Goal: Task Accomplishment & Management: Use online tool/utility

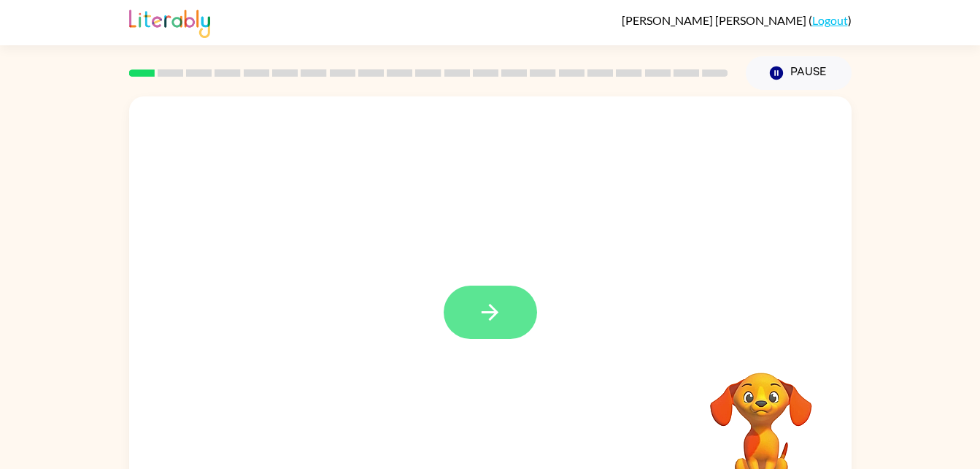
click at [469, 305] on button "button" at bounding box center [490, 311] width 93 height 53
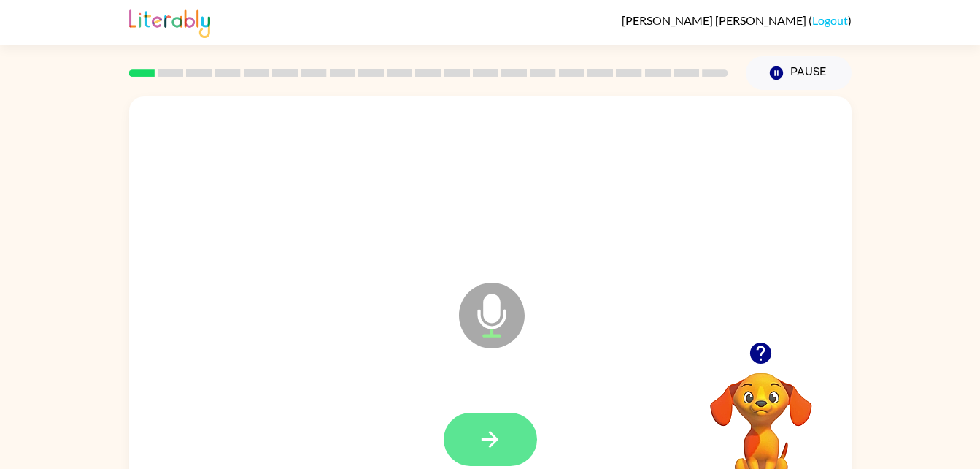
click at [467, 421] on button "button" at bounding box center [490, 438] width 93 height 53
click at [485, 426] on icon "button" at bounding box center [490, 439] width 26 height 26
click at [493, 443] on icon "button" at bounding box center [490, 439] width 17 height 17
click at [485, 433] on icon "button" at bounding box center [490, 439] width 26 height 26
click at [499, 436] on icon "button" at bounding box center [490, 439] width 26 height 26
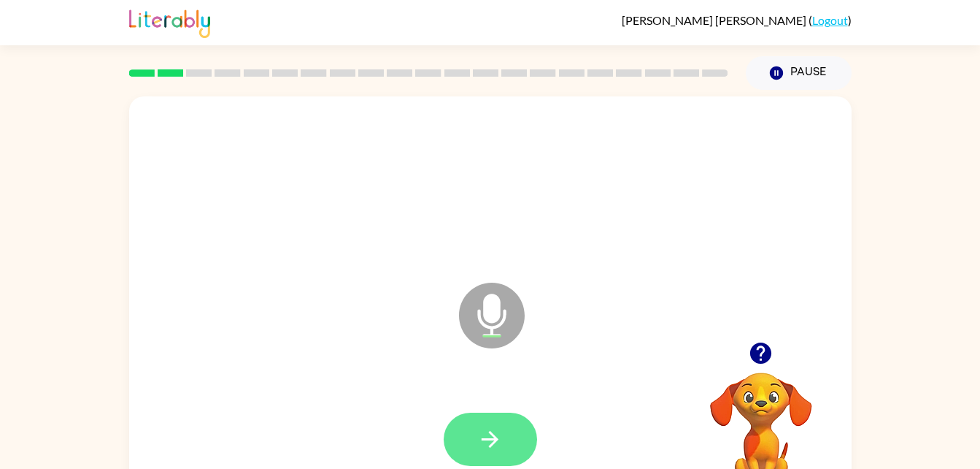
click at [485, 425] on button "button" at bounding box center [490, 438] width 93 height 53
click at [500, 451] on icon "button" at bounding box center [490, 439] width 26 height 26
click at [492, 441] on icon "button" at bounding box center [490, 439] width 26 height 26
click at [501, 435] on icon "button" at bounding box center [490, 439] width 26 height 26
click at [504, 437] on button "button" at bounding box center [490, 438] width 93 height 53
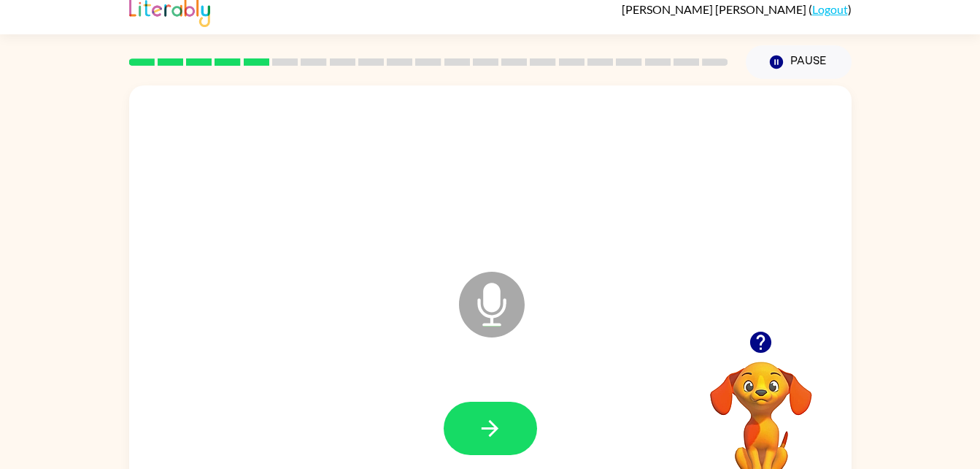
scroll to position [23, 0]
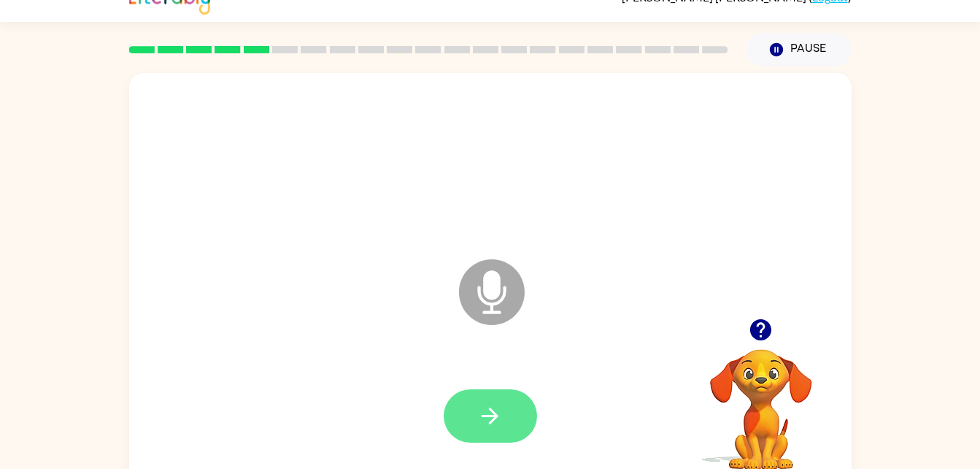
click at [504, 410] on button "button" at bounding box center [490, 415] width 93 height 53
click at [493, 405] on icon "button" at bounding box center [490, 416] width 26 height 26
click at [517, 417] on button "button" at bounding box center [490, 415] width 93 height 53
click at [515, 401] on button "button" at bounding box center [490, 415] width 93 height 53
click at [485, 395] on button "button" at bounding box center [490, 415] width 93 height 53
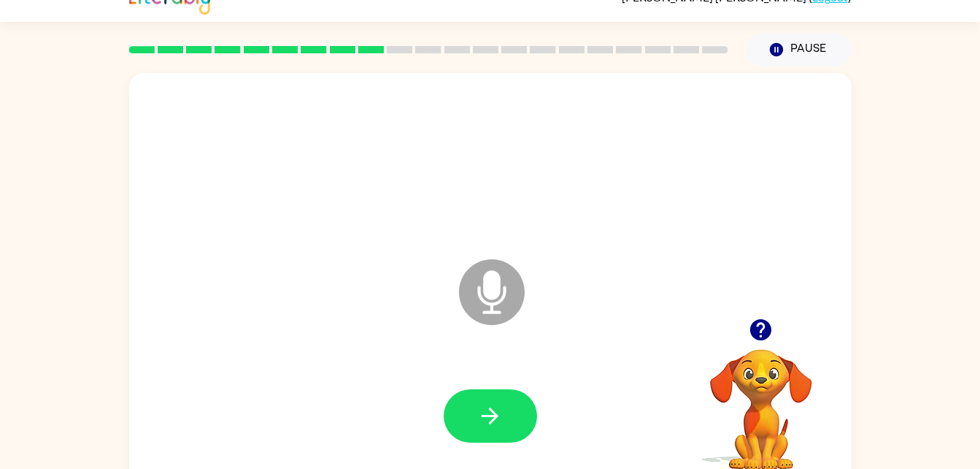
click at [762, 332] on icon "button" at bounding box center [761, 330] width 26 height 26
click at [482, 408] on icon "button" at bounding box center [490, 416] width 26 height 26
click at [494, 399] on button "button" at bounding box center [490, 415] width 93 height 53
click at [495, 415] on icon "button" at bounding box center [490, 415] width 17 height 17
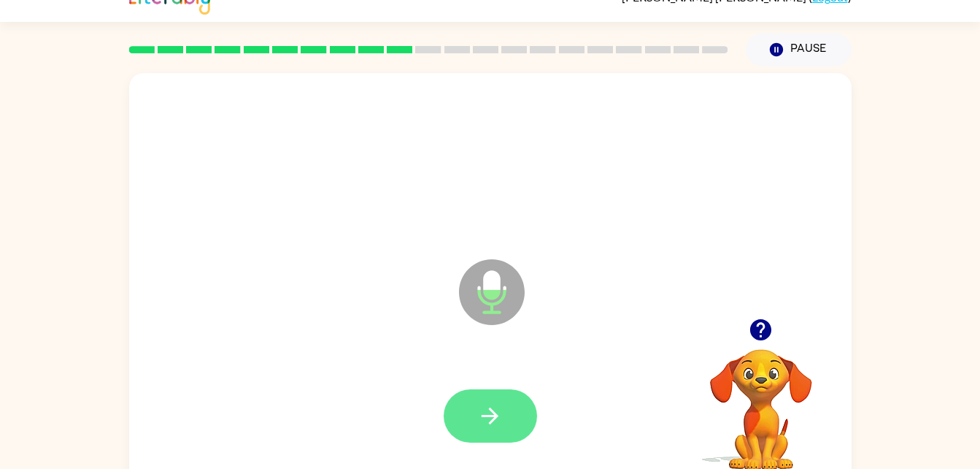
click at [482, 416] on icon "button" at bounding box center [490, 415] width 17 height 17
click at [455, 436] on button "button" at bounding box center [490, 415] width 93 height 53
click at [507, 416] on button "button" at bounding box center [490, 415] width 93 height 53
click at [504, 432] on button "button" at bounding box center [490, 415] width 93 height 53
click at [495, 412] on icon "button" at bounding box center [490, 415] width 17 height 17
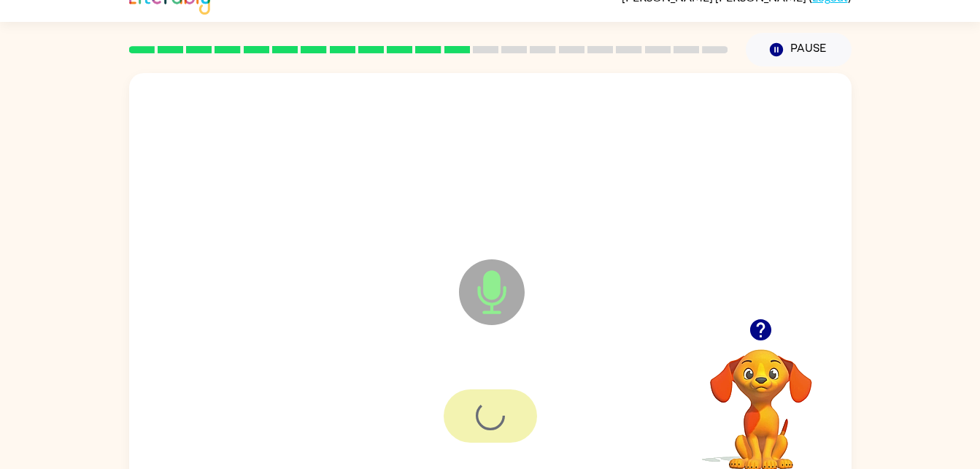
click at [492, 416] on div at bounding box center [490, 415] width 93 height 53
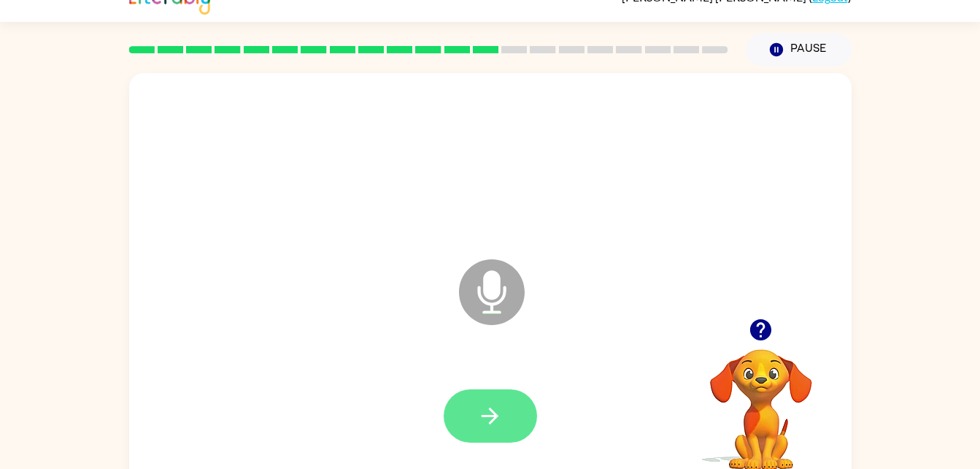
click at [480, 396] on button "button" at bounding box center [490, 415] width 93 height 53
click at [480, 413] on icon "button" at bounding box center [490, 416] width 26 height 26
click at [490, 412] on icon "button" at bounding box center [490, 416] width 26 height 26
click at [499, 390] on button "button" at bounding box center [490, 415] width 93 height 53
click at [500, 421] on icon "button" at bounding box center [490, 416] width 26 height 26
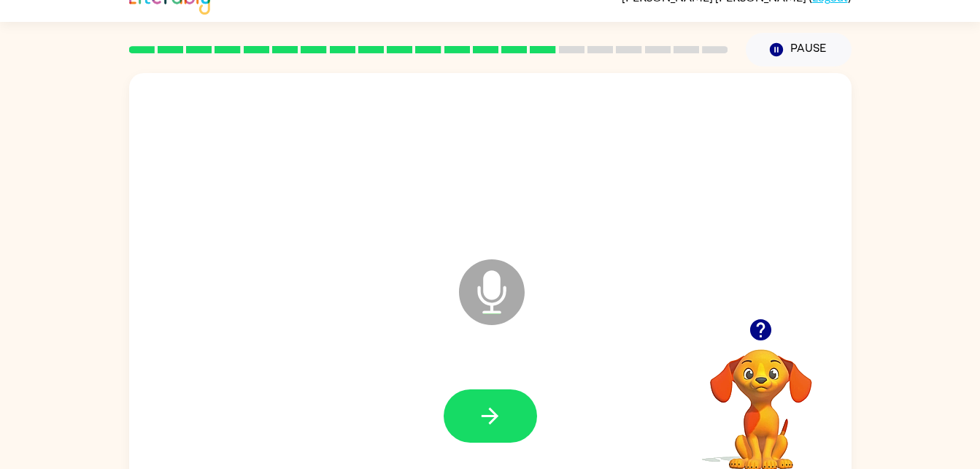
click at [546, 423] on div at bounding box center [490, 416] width 693 height 120
click at [477, 438] on button "button" at bounding box center [490, 415] width 93 height 53
click at [488, 403] on icon "button" at bounding box center [490, 416] width 26 height 26
click at [519, 431] on button "button" at bounding box center [490, 415] width 93 height 53
click at [489, 415] on icon "button" at bounding box center [490, 415] width 17 height 17
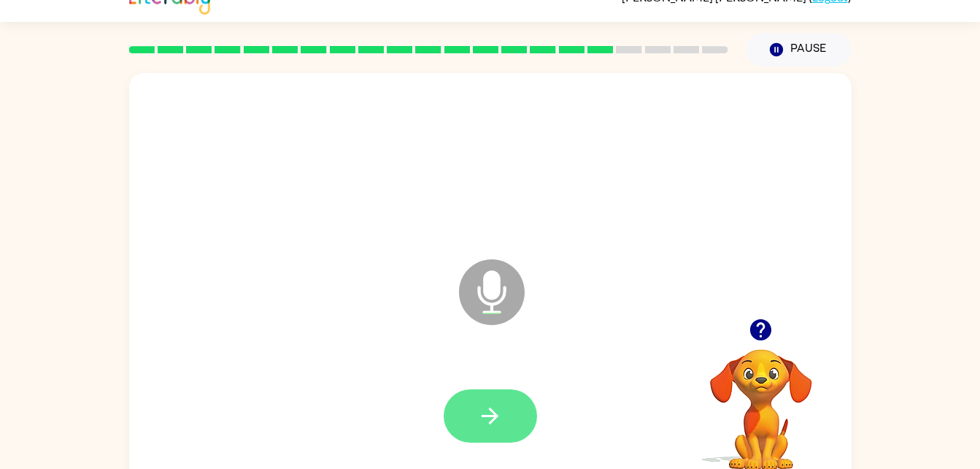
click at [495, 426] on icon "button" at bounding box center [490, 416] width 26 height 26
click at [464, 405] on button "button" at bounding box center [490, 415] width 93 height 53
click at [455, 430] on button "button" at bounding box center [490, 415] width 93 height 53
click at [491, 413] on icon "button" at bounding box center [490, 416] width 26 height 26
click at [494, 396] on button "button" at bounding box center [490, 415] width 93 height 53
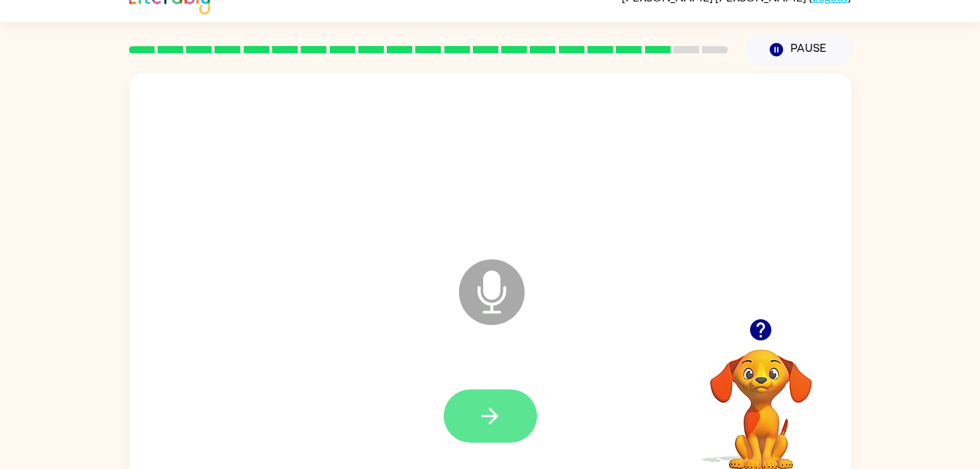
click at [514, 417] on button "button" at bounding box center [490, 415] width 93 height 53
click at [509, 417] on button "button" at bounding box center [490, 415] width 93 height 53
click at [489, 419] on icon "button" at bounding box center [490, 416] width 26 height 26
click at [493, 401] on button "button" at bounding box center [490, 415] width 93 height 53
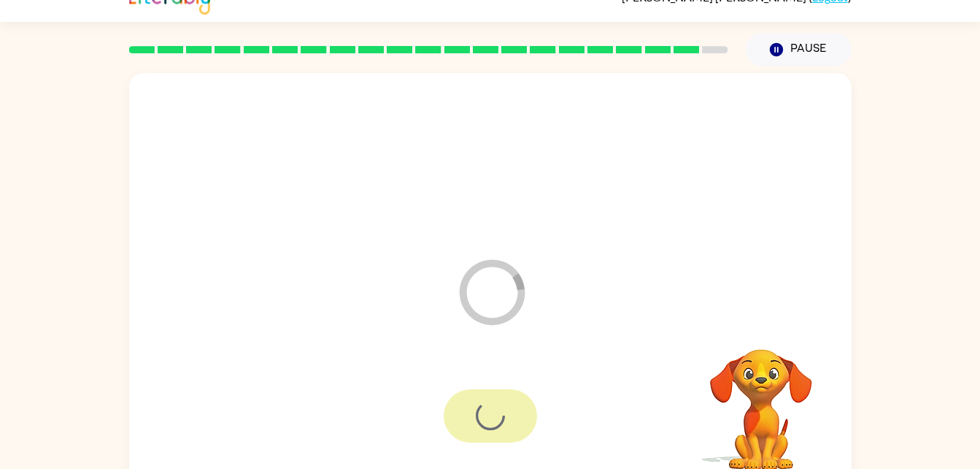
scroll to position [18, 0]
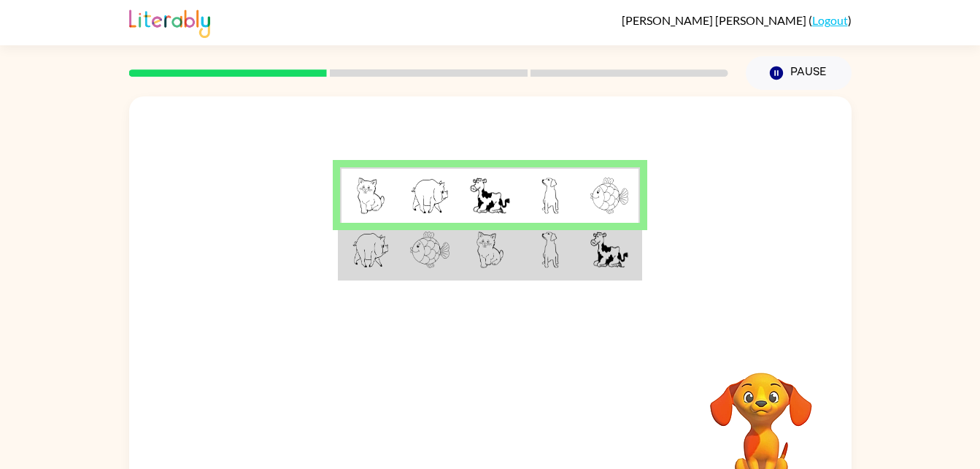
click at [379, 250] on img at bounding box center [371, 249] width 38 height 36
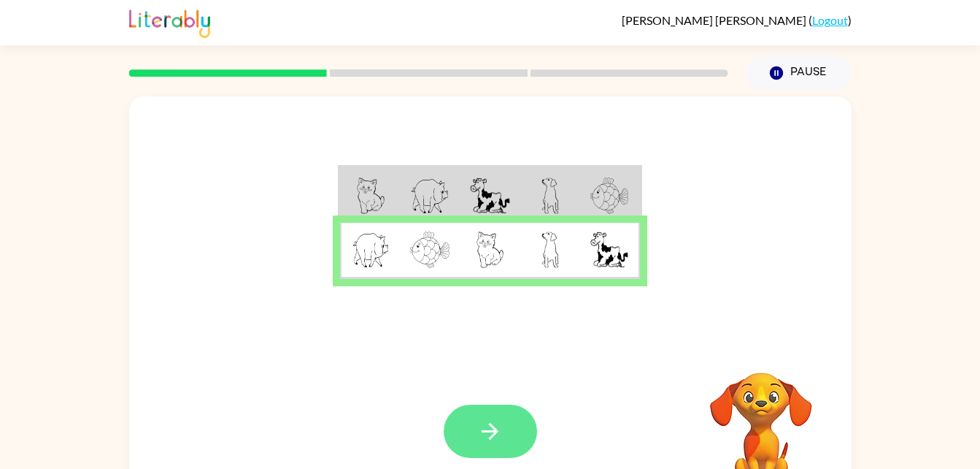
click at [490, 421] on icon "button" at bounding box center [490, 431] width 26 height 26
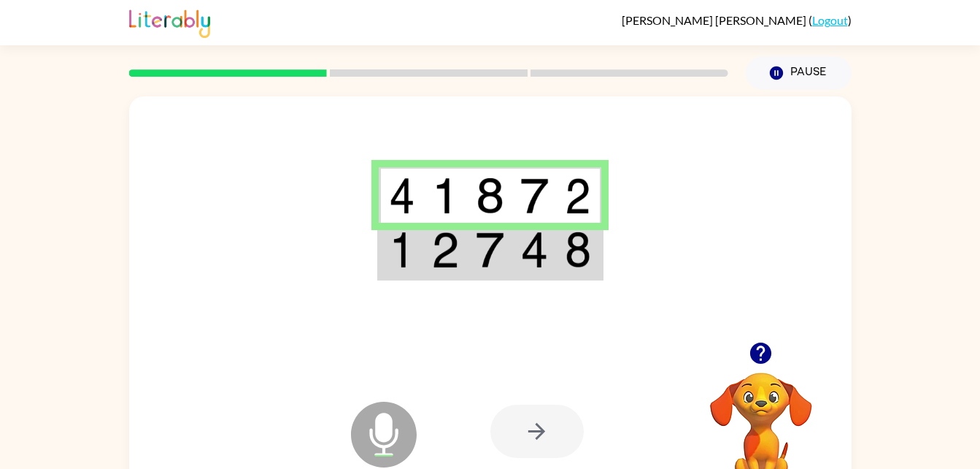
click at [529, 266] on img at bounding box center [534, 249] width 28 height 36
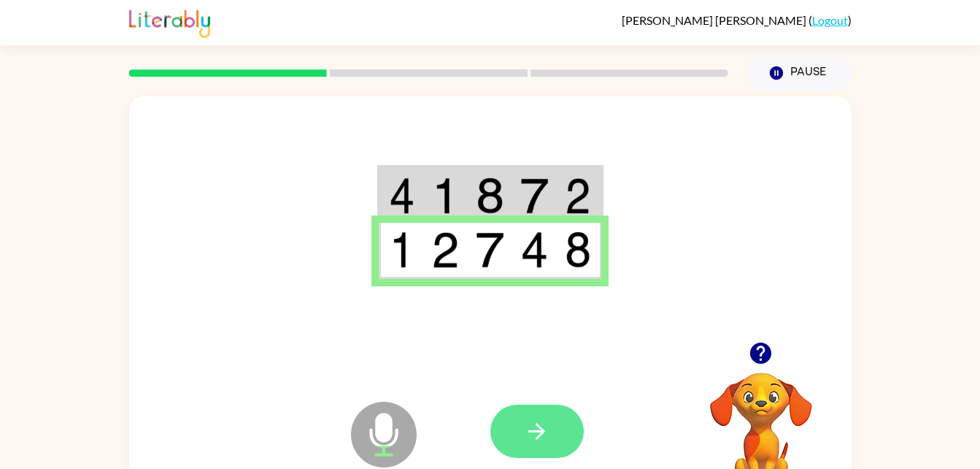
click at [534, 407] on button "button" at bounding box center [536, 430] width 93 height 53
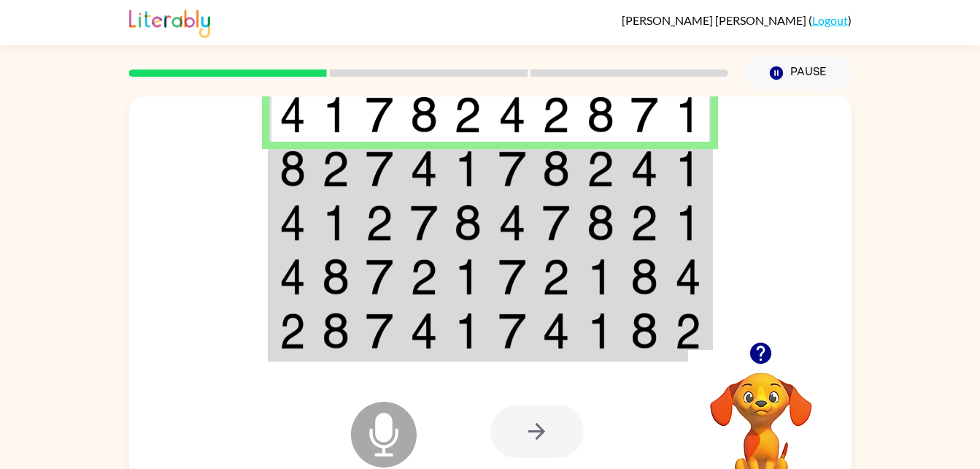
click at [314, 172] on td at bounding box center [336, 169] width 45 height 54
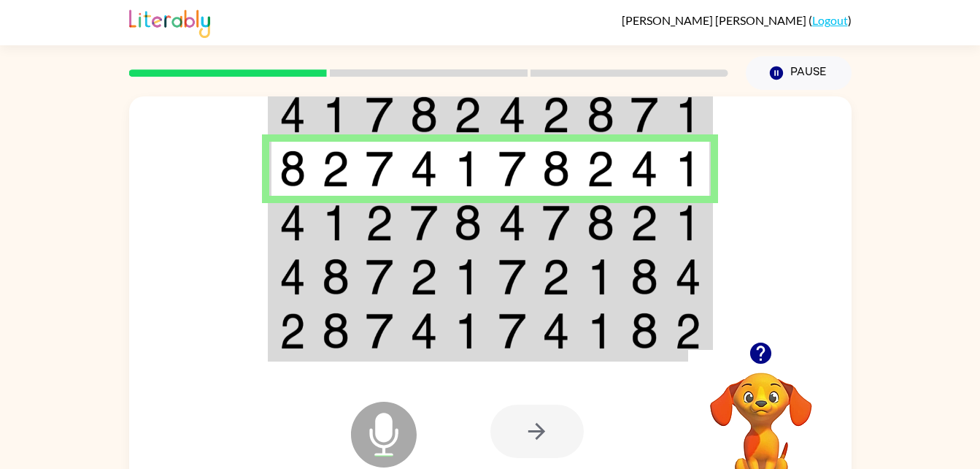
click at [285, 230] on img at bounding box center [293, 222] width 26 height 36
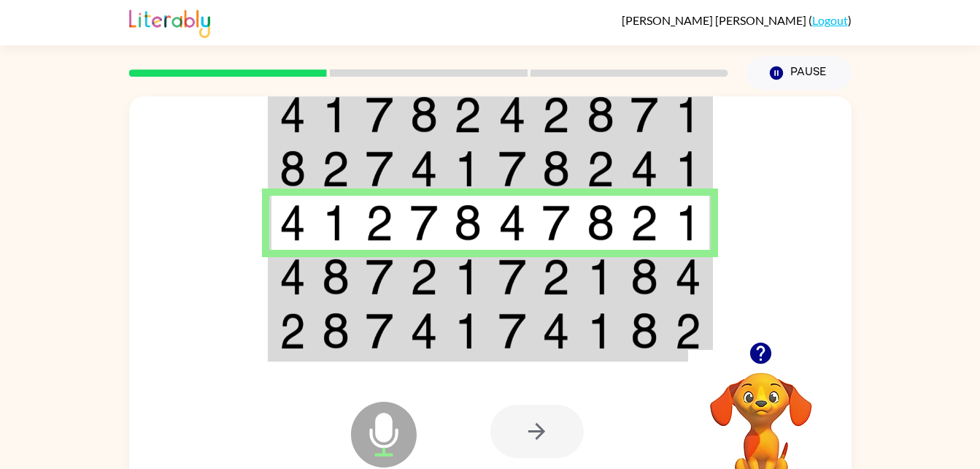
click at [334, 286] on img at bounding box center [336, 276] width 28 height 36
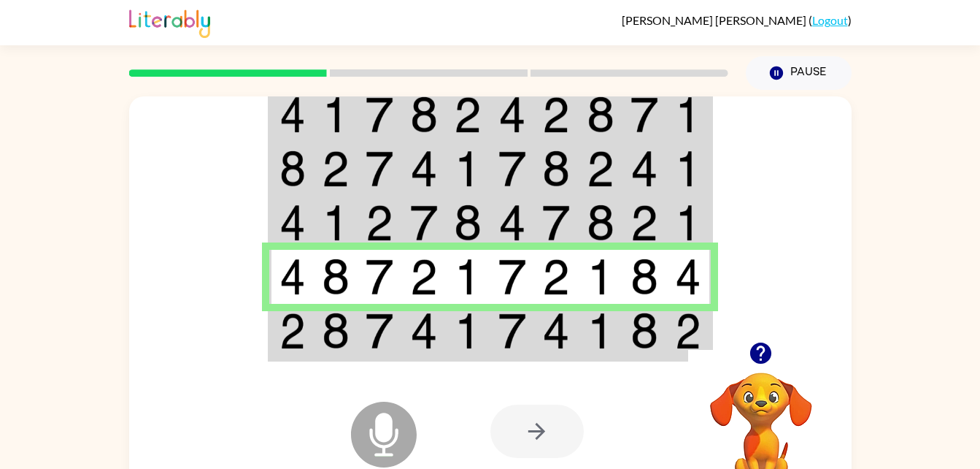
click at [342, 348] on img at bounding box center [336, 330] width 28 height 36
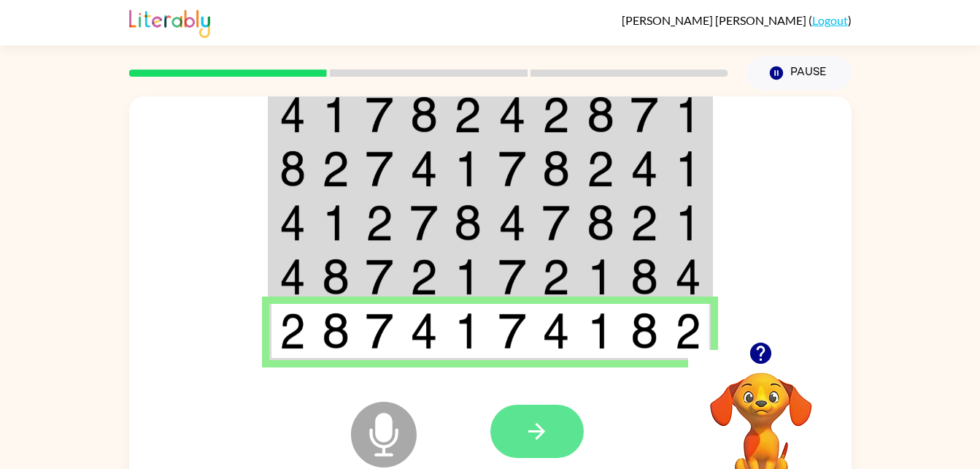
click at [538, 436] on icon "button" at bounding box center [536, 431] width 17 height 17
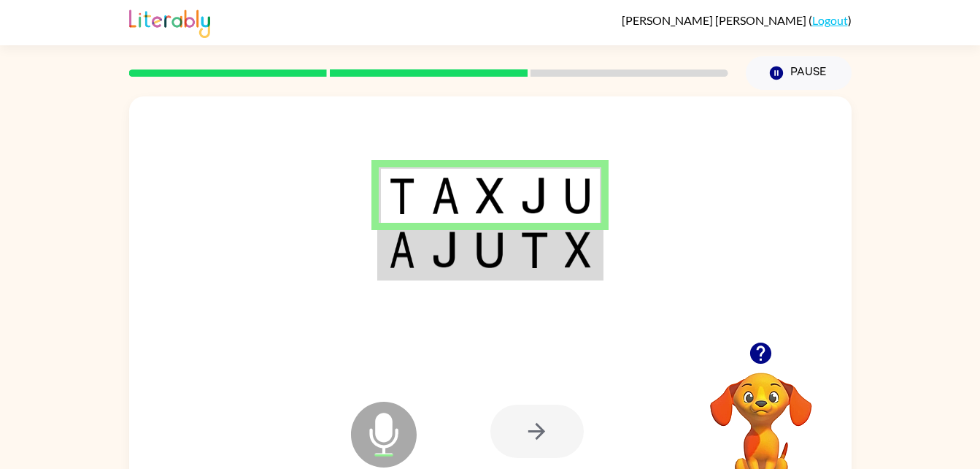
click at [561, 238] on td at bounding box center [579, 251] width 45 height 56
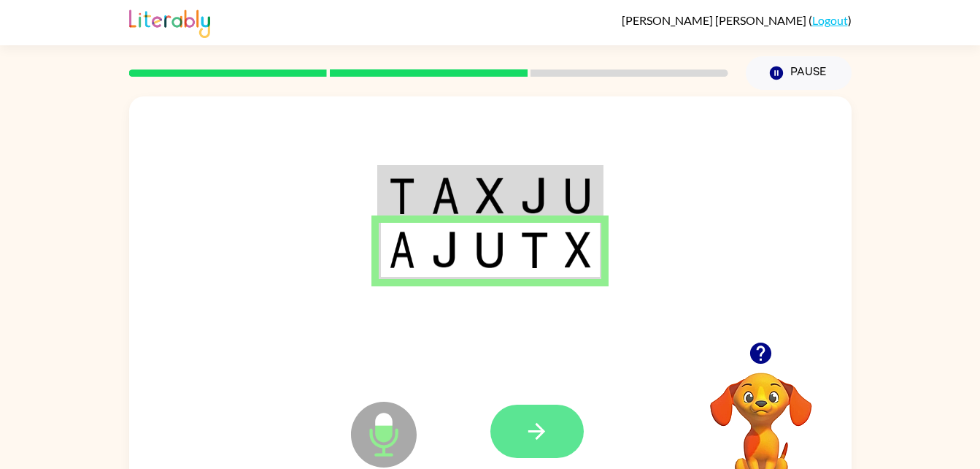
click at [513, 447] on button "button" at bounding box center [536, 430] width 93 height 53
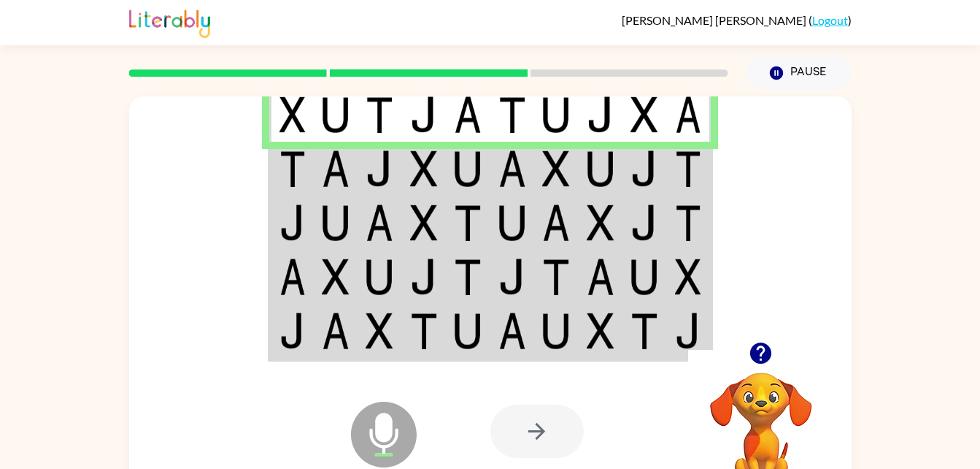
click at [295, 172] on img at bounding box center [293, 168] width 26 height 36
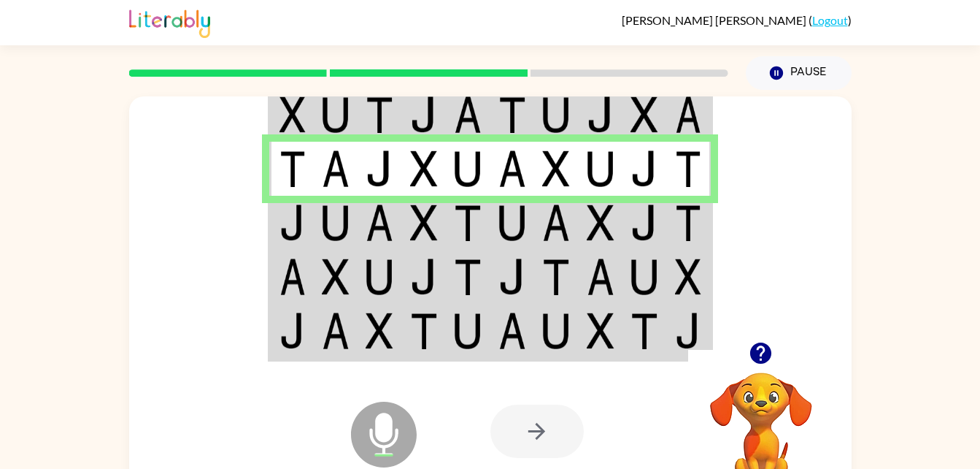
click at [296, 222] on img at bounding box center [293, 222] width 26 height 36
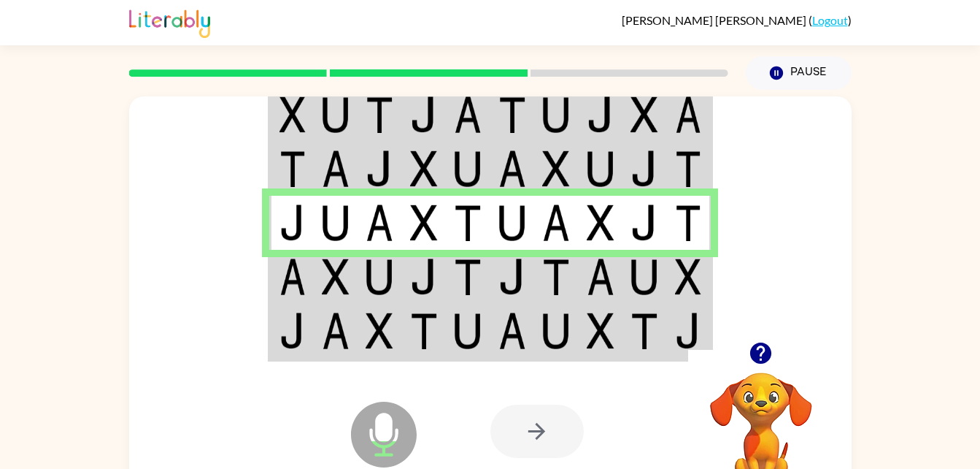
click at [304, 302] on td at bounding box center [291, 277] width 45 height 54
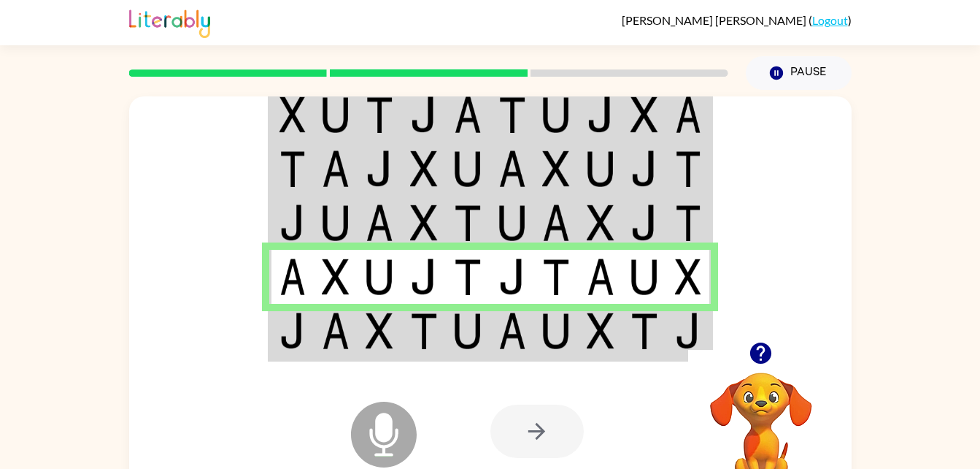
click at [282, 315] on img at bounding box center [293, 330] width 26 height 36
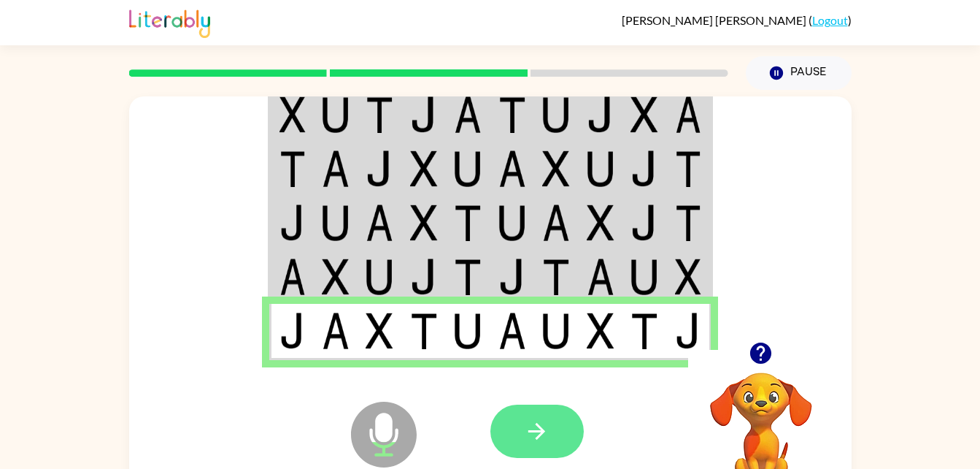
click at [536, 409] on button "button" at bounding box center [536, 430] width 93 height 53
